Goal: Task Accomplishment & Management: Manage account settings

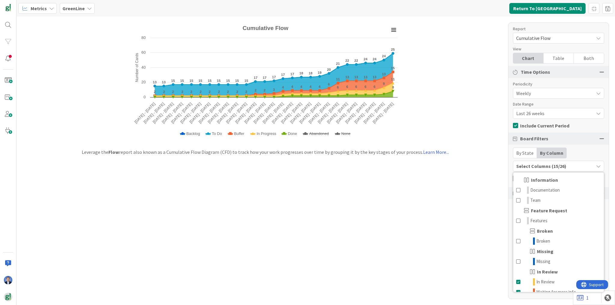
scroll to position [168, 0]
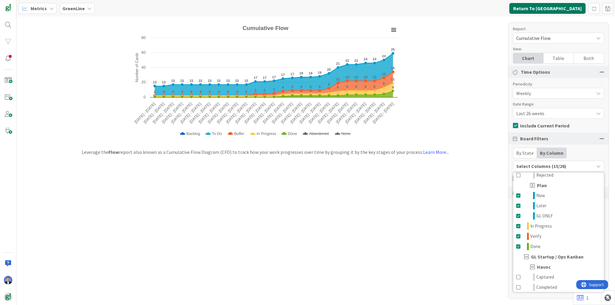
click at [556, 10] on button "Return To [GEOGRAPHIC_DATA]" at bounding box center [547, 8] width 76 height 11
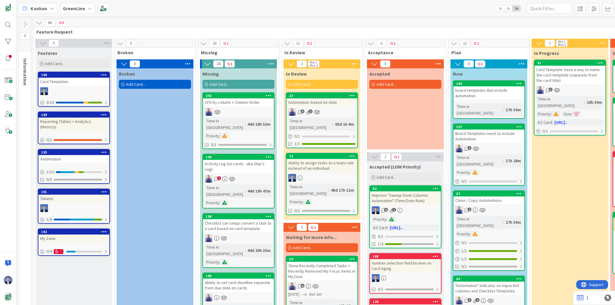
click at [37, 4] on div "Kanban" at bounding box center [37, 8] width 39 height 11
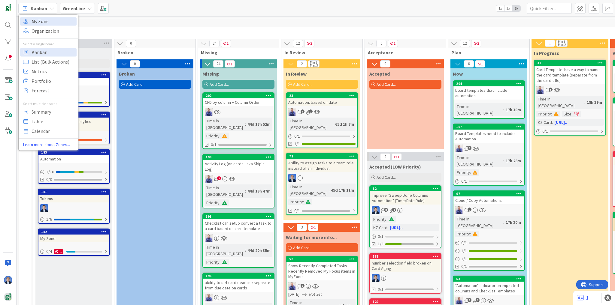
click at [36, 24] on span "My Zone" at bounding box center [53, 21] width 43 height 9
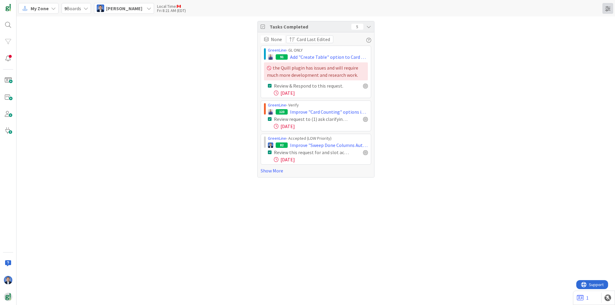
click at [607, 8] on span at bounding box center [608, 8] width 11 height 11
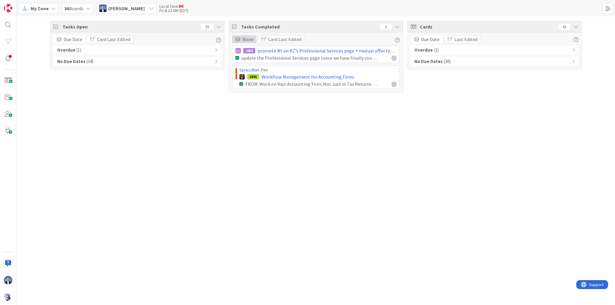
click at [246, 40] on span "None" at bounding box center [247, 39] width 11 height 7
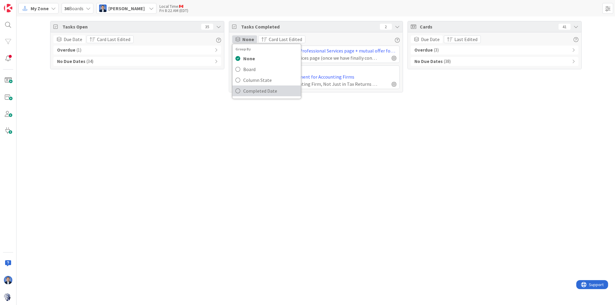
click at [258, 91] on span "Completed Date" at bounding box center [270, 91] width 55 height 9
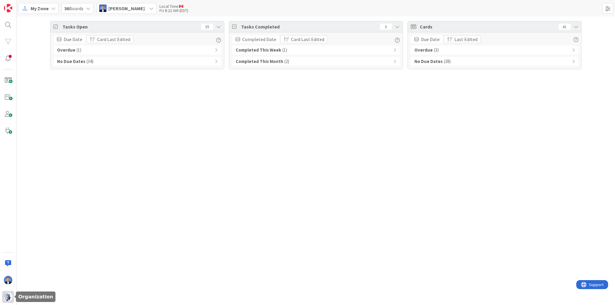
click at [9, 296] on img at bounding box center [8, 297] width 8 height 8
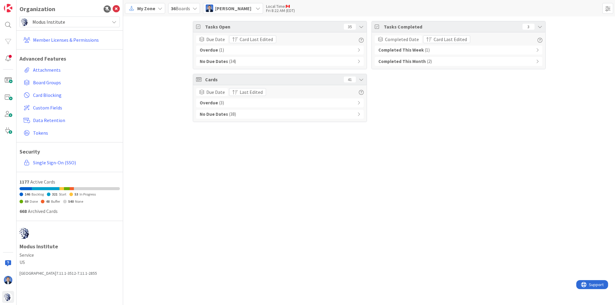
click at [56, 20] on span "Modus Institute" at bounding box center [69, 22] width 74 height 8
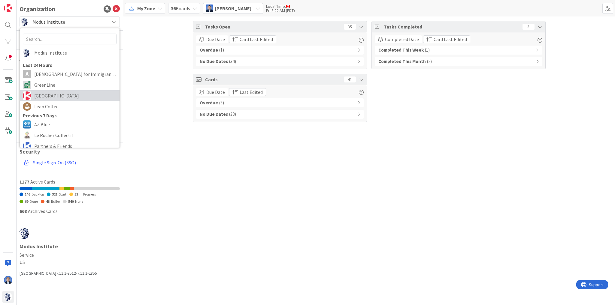
click at [55, 95] on span "[GEOGRAPHIC_DATA]" at bounding box center [75, 95] width 82 height 9
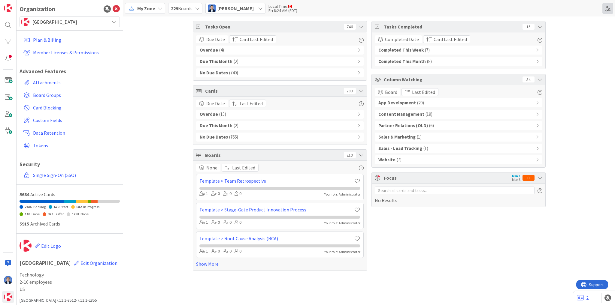
click at [609, 6] on span at bounding box center [608, 8] width 11 height 11
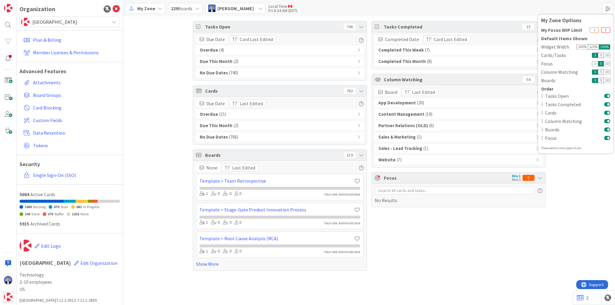
click at [607, 95] on button at bounding box center [607, 96] width 6 height 5
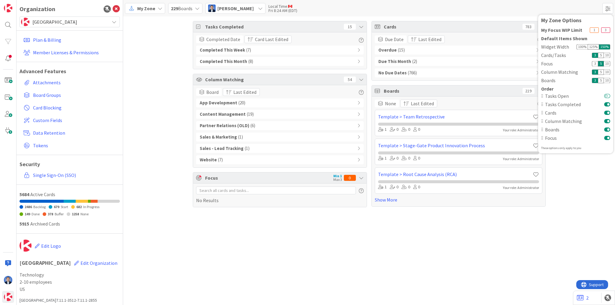
click at [607, 95] on button at bounding box center [607, 96] width 6 height 5
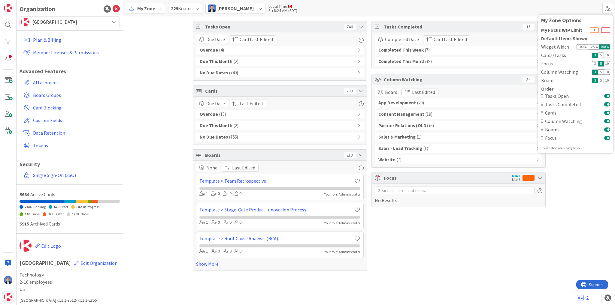
click at [608, 112] on button at bounding box center [607, 113] width 6 height 5
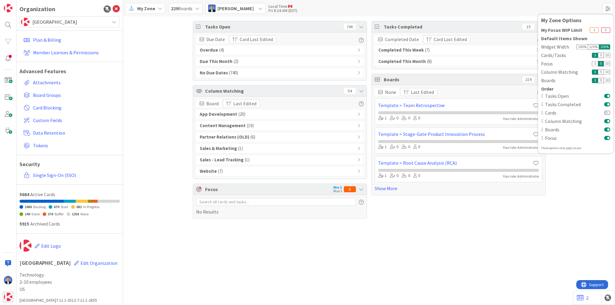
click at [607, 120] on button at bounding box center [607, 121] width 6 height 5
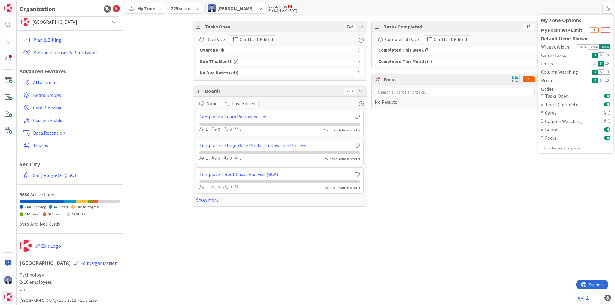
click at [607, 129] on button at bounding box center [607, 129] width 6 height 5
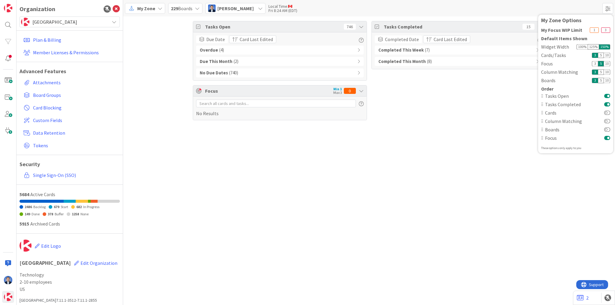
click at [607, 138] on button at bounding box center [607, 138] width 6 height 5
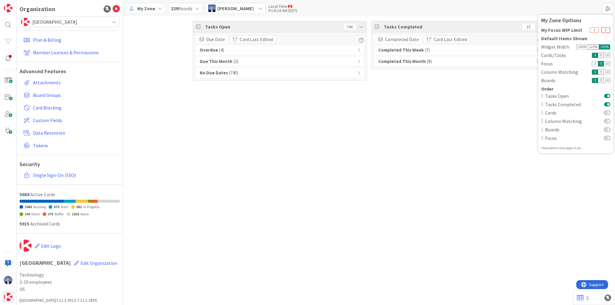
click at [434, 125] on div "Tasks Open 746 Due Date Card Last Edited Overdue ( 4 ) Due This Month ( 2 ) No …" at bounding box center [369, 161] width 492 height 289
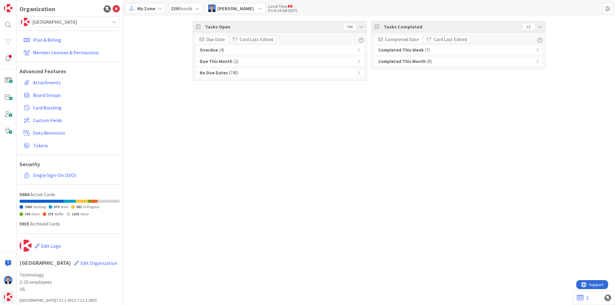
click at [273, 137] on div "Tasks Open 746 Due Date Card Last Edited Overdue ( 4 ) Due This Month ( 2 ) No …" at bounding box center [369, 161] width 492 height 289
click at [537, 51] on icon at bounding box center [537, 50] width 3 height 4
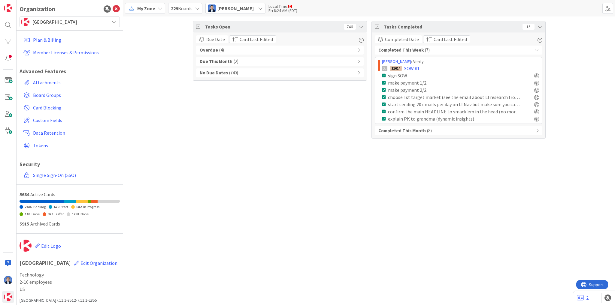
click at [537, 51] on icon at bounding box center [537, 50] width 4 height 4
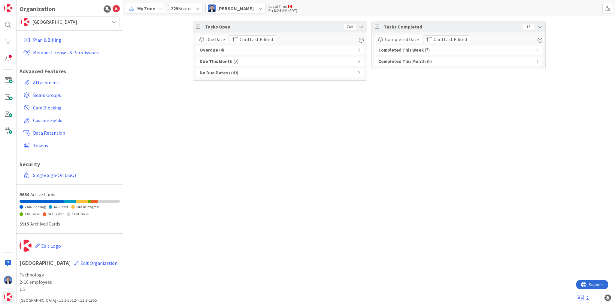
drag, startPoint x: 444, startPoint y: 56, endPoint x: 448, endPoint y: 62, distance: 7.0
click at [444, 56] on div "Completed This Week ( 7 ) Completed This Month ( 8 )" at bounding box center [459, 56] width 168 height 20
click at [448, 62] on div "Completed This Month ( 8 )" at bounding box center [459, 61] width 168 height 9
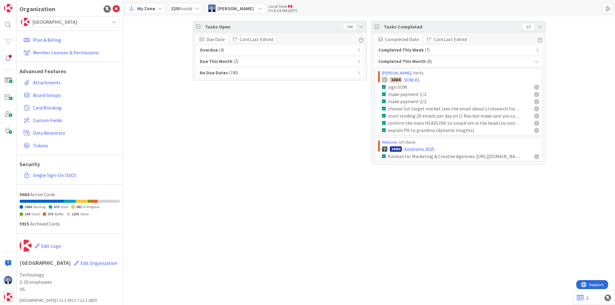
click at [438, 47] on div "Completed This Week ( 7 )" at bounding box center [459, 50] width 168 height 9
